Goal: Contribute content: Contribute content

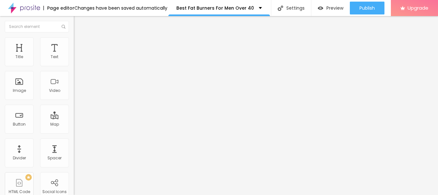
click at [74, 21] on button "Edit Coluna" at bounding box center [111, 23] width 74 height 15
click at [17, 46] on div "Title" at bounding box center [19, 51] width 29 height 29
click at [79, 22] on img "button" at bounding box center [81, 23] width 5 height 5
click at [108, 54] on img at bounding box center [110, 52] width 4 height 4
click at [74, 55] on span "Add image" at bounding box center [87, 52] width 26 height 5
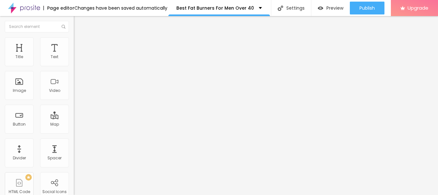
drag, startPoint x: 69, startPoint y: 98, endPoint x: 68, endPoint y: 92, distance: 5.8
type input "400"
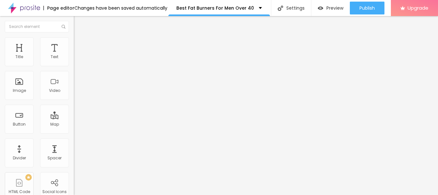
type input "400"
type input "10"
type input "84"
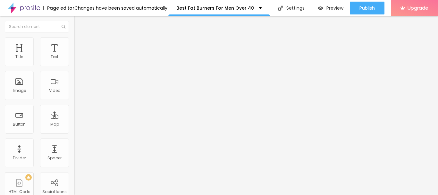
type input "95"
type input "100"
type input "105"
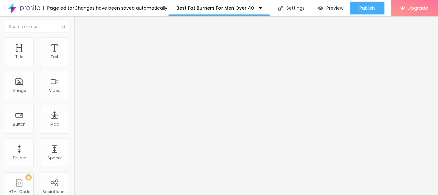
type input "105"
type input "131"
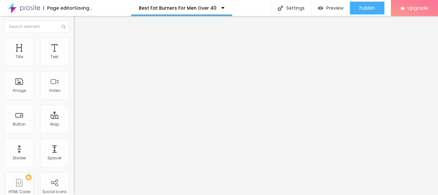
type input "157"
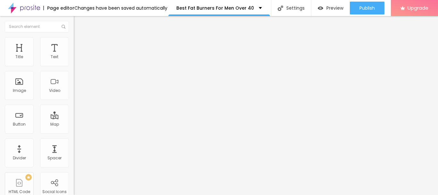
type input "213"
type input "244"
type input "250"
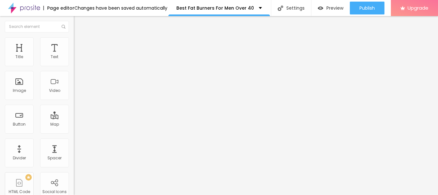
type input "250"
type input "286"
type input "291"
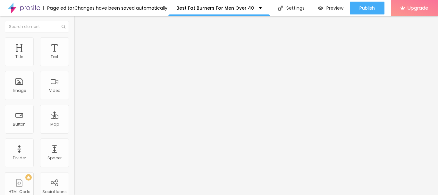
type input "281"
type input "275"
type input "255"
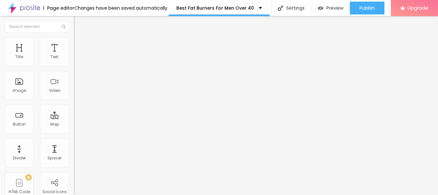
type input "255"
type input "244"
type input "229"
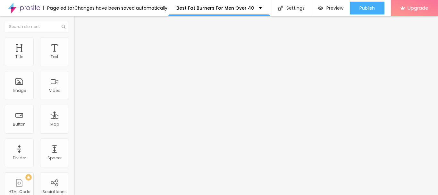
type input "219"
type input "250"
type input "255"
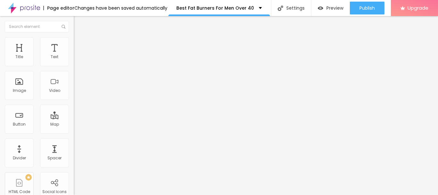
type input "255"
type input "260"
type input "270"
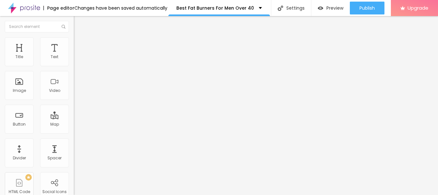
type input "275"
drag, startPoint x: 39, startPoint y: 63, endPoint x: 31, endPoint y: 66, distance: 8.4
type input "275"
click at [74, 118] on input "range" at bounding box center [94, 120] width 41 height 5
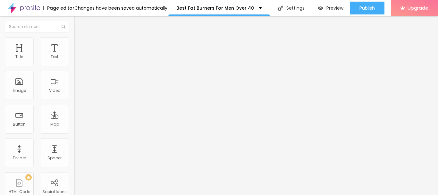
click at [74, 41] on img at bounding box center [77, 40] width 6 height 6
drag, startPoint x: 19, startPoint y: 39, endPoint x: 24, endPoint y: 40, distance: 4.7
click at [74, 37] on li "Content" at bounding box center [111, 34] width 74 height 6
click at [74, 40] on img at bounding box center [77, 40] width 6 height 6
click at [74, 41] on ul "Content Style Advanced" at bounding box center [111, 40] width 74 height 19
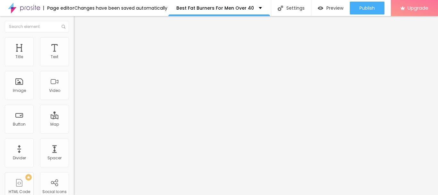
click at [74, 44] on li "Advanced" at bounding box center [111, 47] width 74 height 6
click at [74, 36] on li "Content" at bounding box center [111, 34] width 74 height 6
click at [74, 81] on img at bounding box center [76, 79] width 4 height 4
click at [74, 87] on div at bounding box center [111, 84] width 74 height 5
click at [74, 43] on ul "Content Style Advanced" at bounding box center [111, 40] width 74 height 19
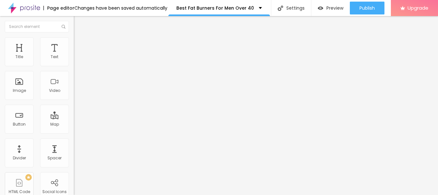
click at [80, 44] on span "Style" at bounding box center [84, 41] width 9 height 5
drag, startPoint x: 27, startPoint y: 67, endPoint x: 48, endPoint y: 69, distance: 21.9
click at [74, 66] on div at bounding box center [111, 64] width 74 height 6
type input "55"
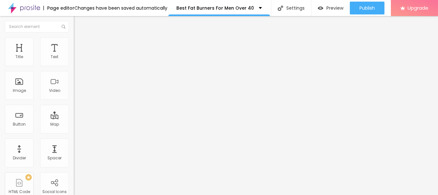
type input "75"
type input "80"
type input "85"
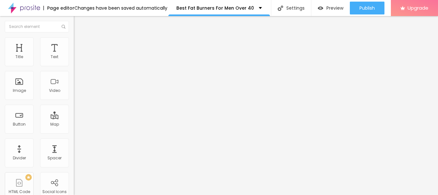
type input "85"
type input "90"
type input "95"
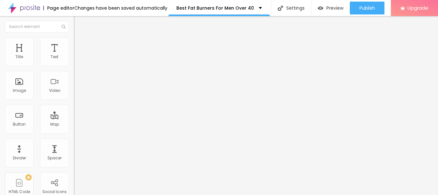
type input "100"
drag, startPoint x: 35, startPoint y: 69, endPoint x: 74, endPoint y: 68, distance: 39.1
type input "100"
click at [74, 66] on input "range" at bounding box center [94, 63] width 41 height 5
click at [79, 26] on div "Edit Coluna" at bounding box center [96, 23] width 35 height 5
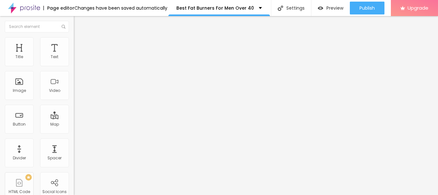
click at [74, 55] on span "Add image" at bounding box center [87, 52] width 26 height 5
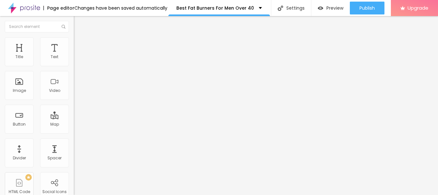
click at [74, 45] on ul "Content Style Advanced" at bounding box center [111, 40] width 74 height 19
click at [74, 36] on ul "Content Style Advanced" at bounding box center [111, 40] width 74 height 19
click at [74, 38] on img at bounding box center [77, 40] width 6 height 6
type input "50"
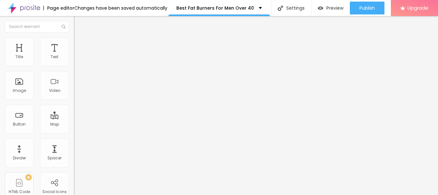
type input "50"
click at [74, 66] on input "range" at bounding box center [94, 63] width 41 height 5
type input "55"
type input "60"
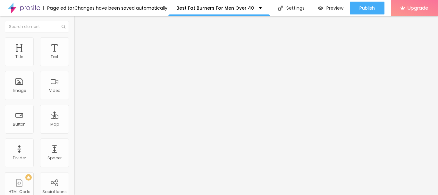
type input "60"
type input "65"
type input "70"
drag, startPoint x: 34, startPoint y: 69, endPoint x: 48, endPoint y: 67, distance: 13.9
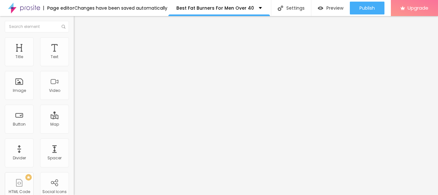
type input "70"
click at [74, 66] on input "range" at bounding box center [94, 63] width 41 height 5
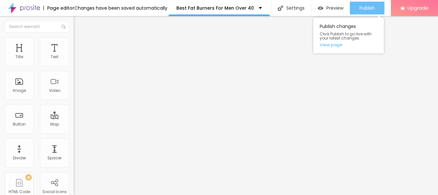
click at [374, 13] on div "Publish" at bounding box center [367, 8] width 15 height 13
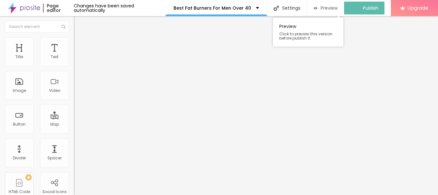
click at [333, 6] on span "Preview" at bounding box center [329, 7] width 17 height 5
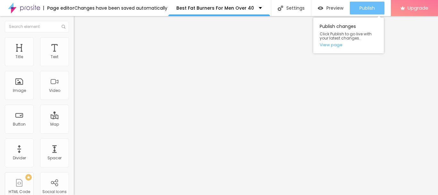
click at [372, 12] on div "Publish" at bounding box center [367, 8] width 15 height 13
